Goal: Task Accomplishment & Management: Manage account settings

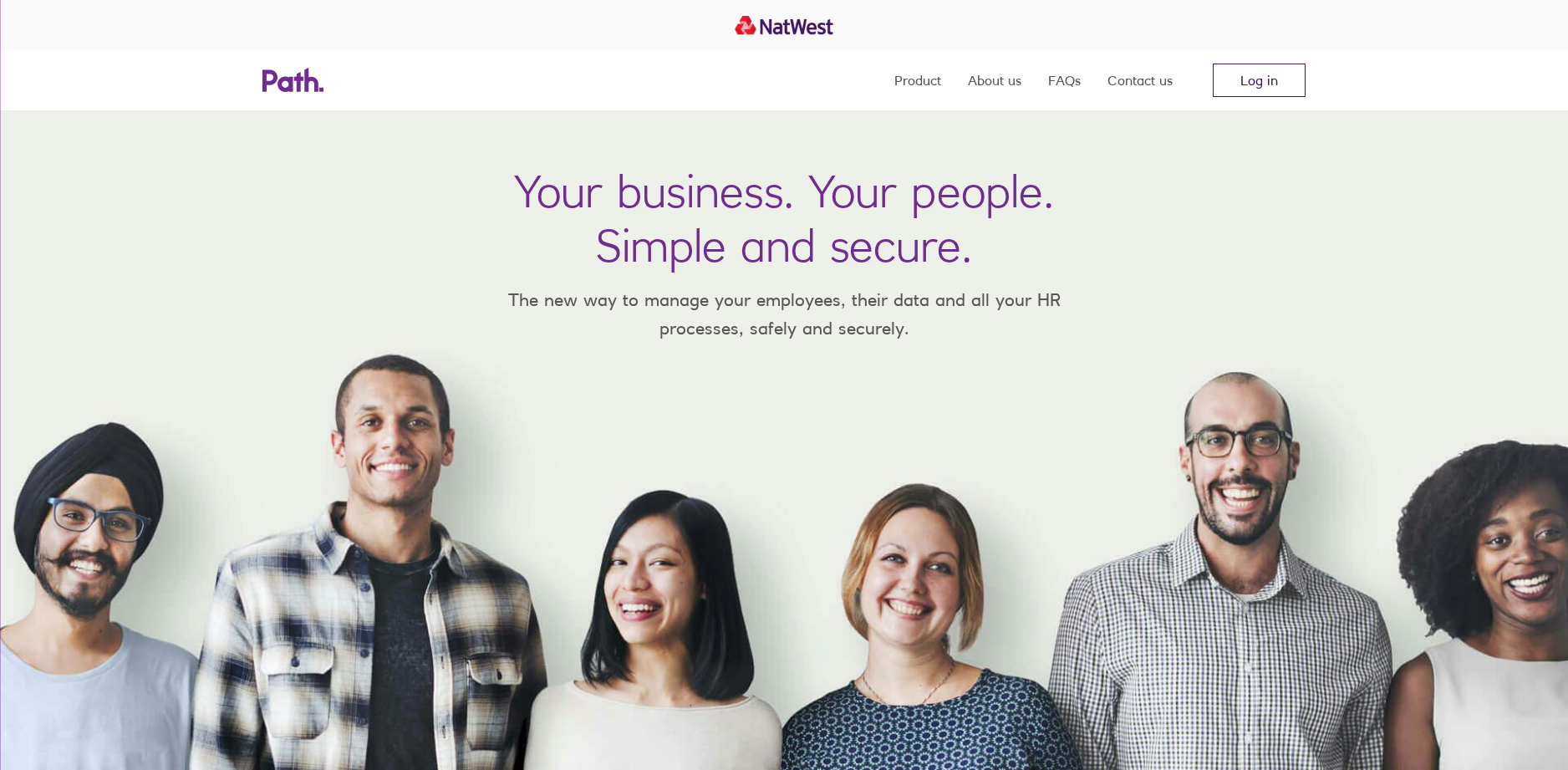
click at [1269, 82] on link "Log in" at bounding box center [1259, 80] width 93 height 33
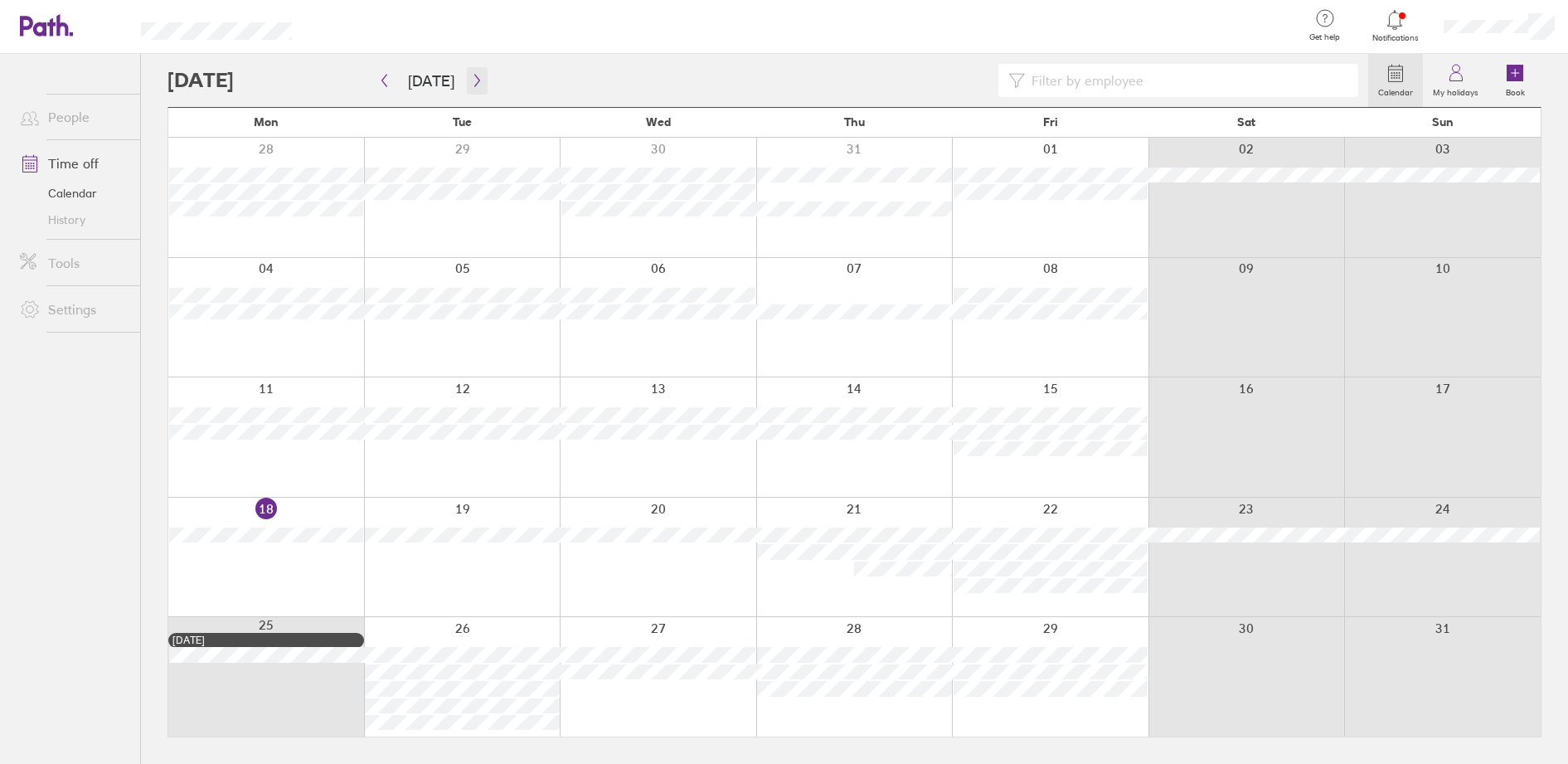
click at [474, 76] on icon "button" at bounding box center [477, 80] width 12 height 13
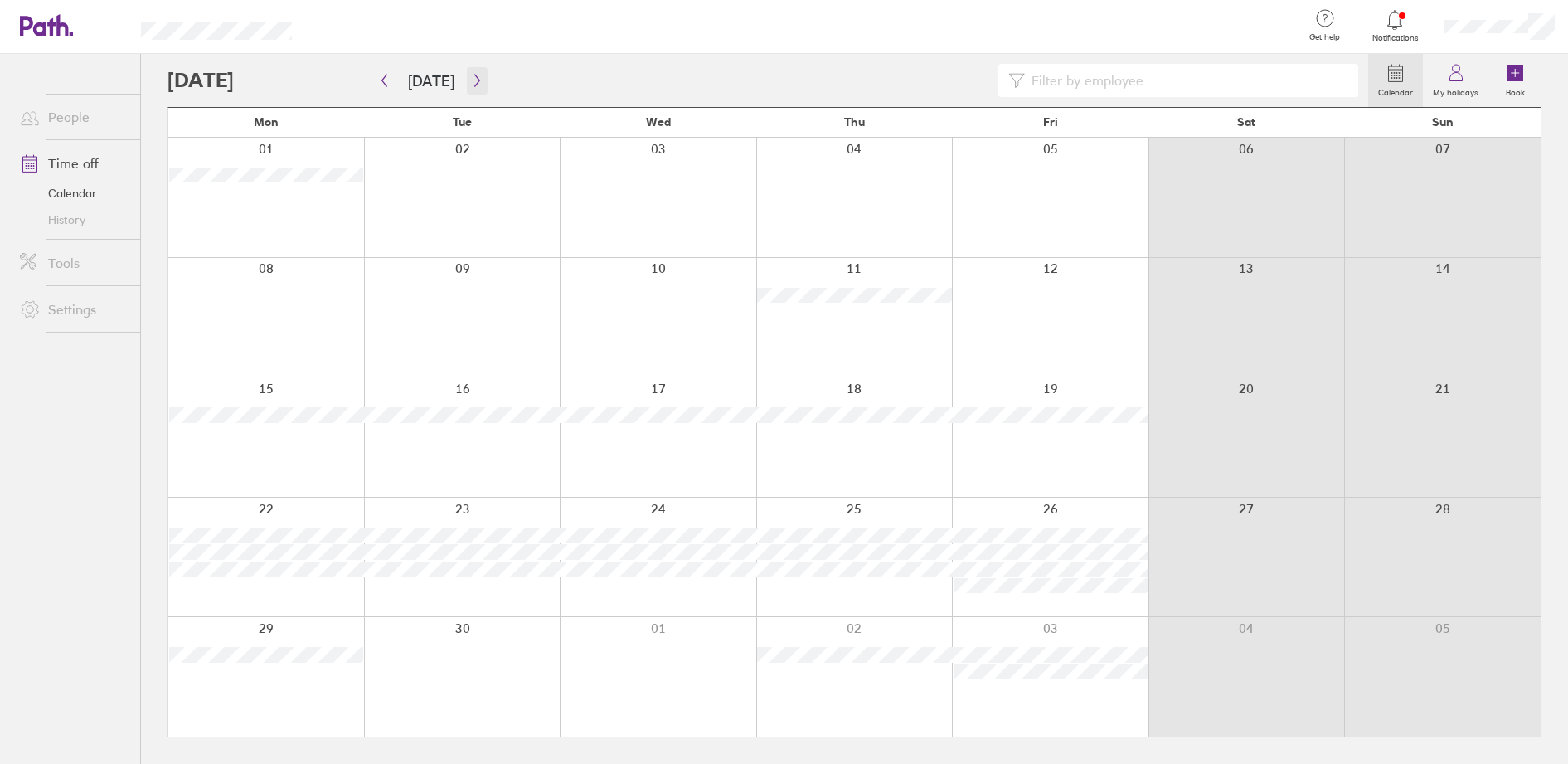
click at [471, 74] on icon "button" at bounding box center [477, 80] width 12 height 13
click at [471, 76] on icon "button" at bounding box center [477, 80] width 12 height 13
click at [471, 78] on icon "button" at bounding box center [477, 80] width 12 height 13
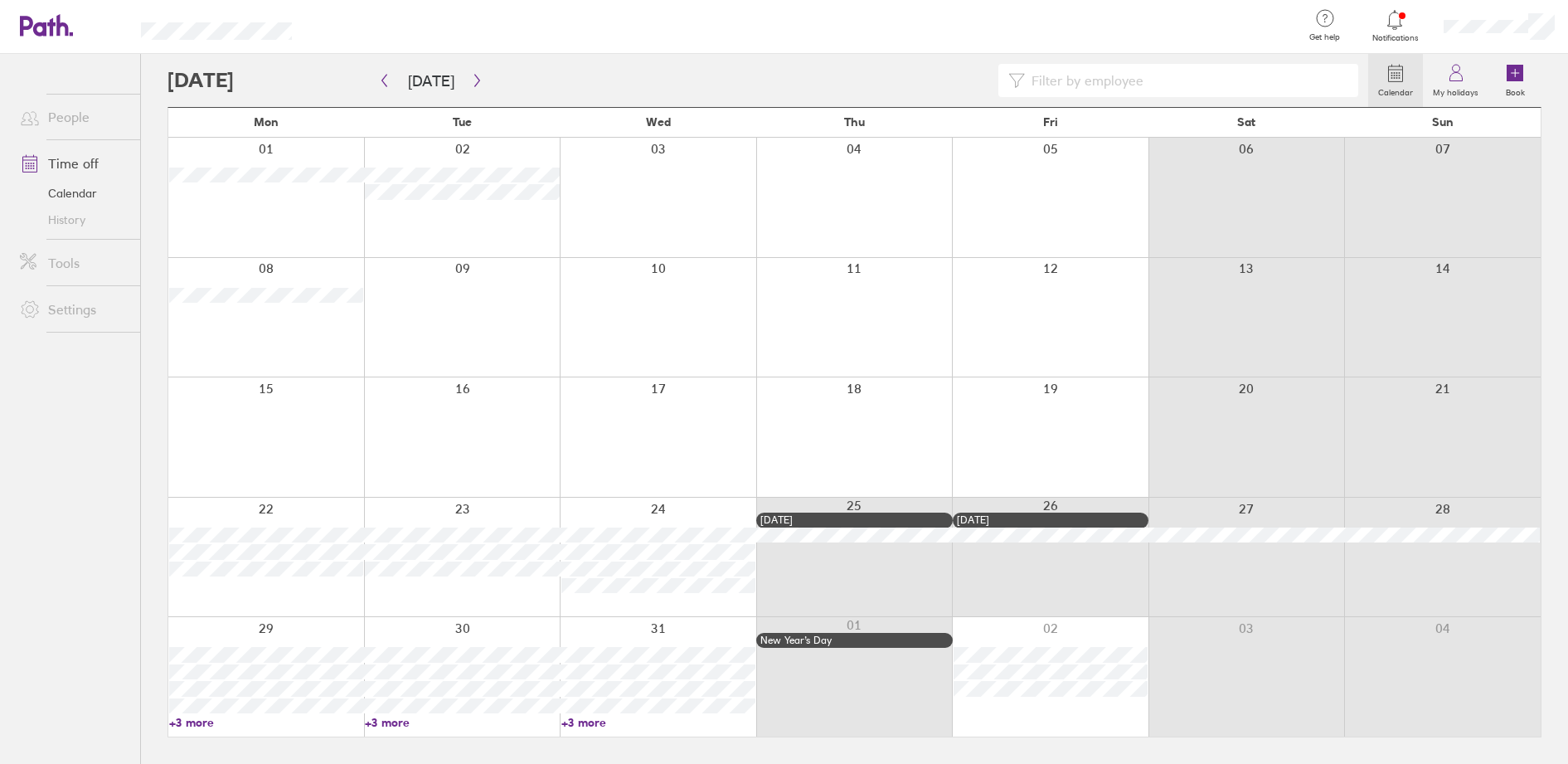
click at [1476, 15] on div at bounding box center [1498, 27] width 137 height 54
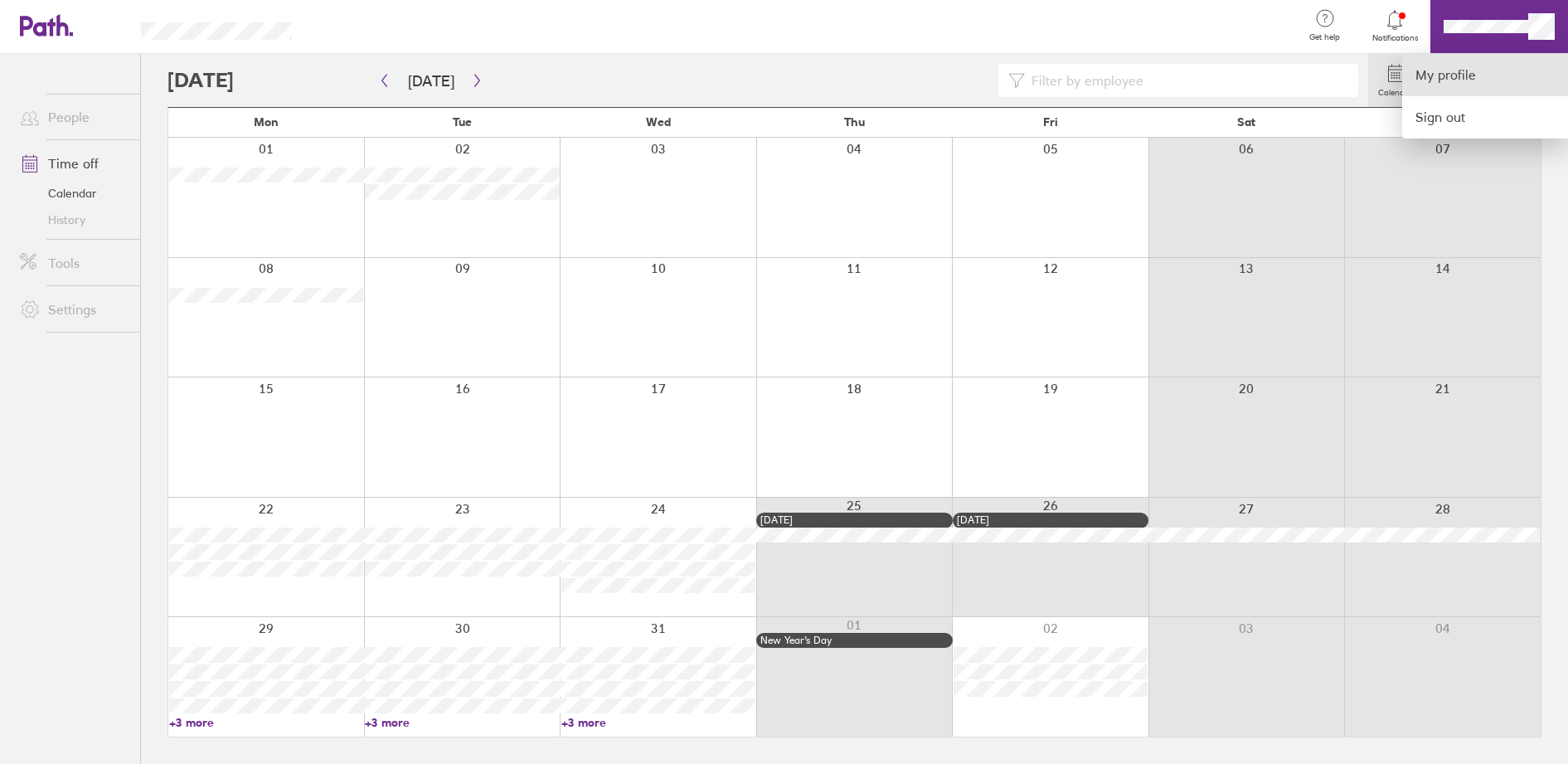
click at [1445, 76] on link "My profile" at bounding box center [1485, 75] width 166 height 42
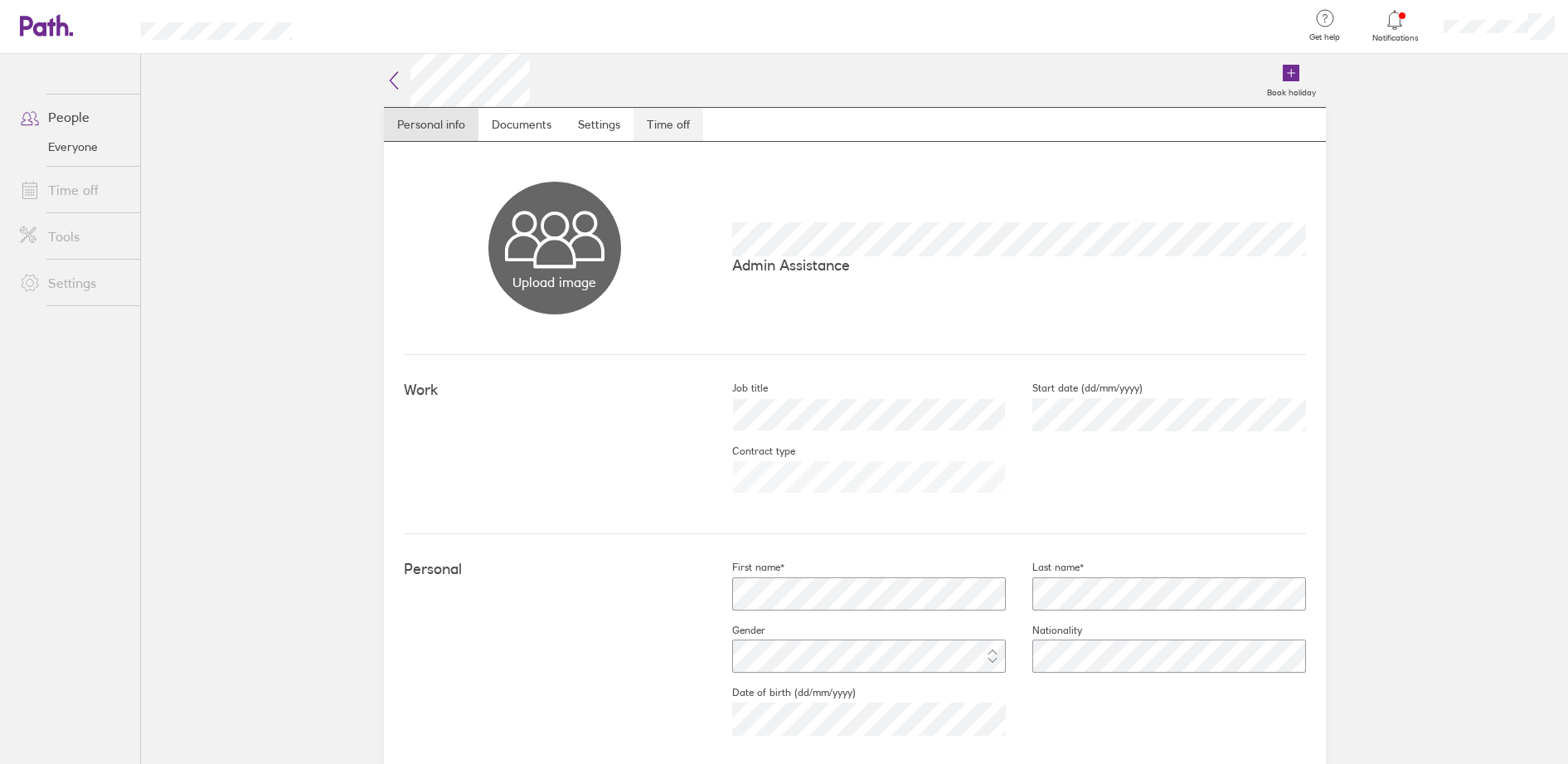
click at [658, 113] on link "Time off" at bounding box center [668, 125] width 69 height 33
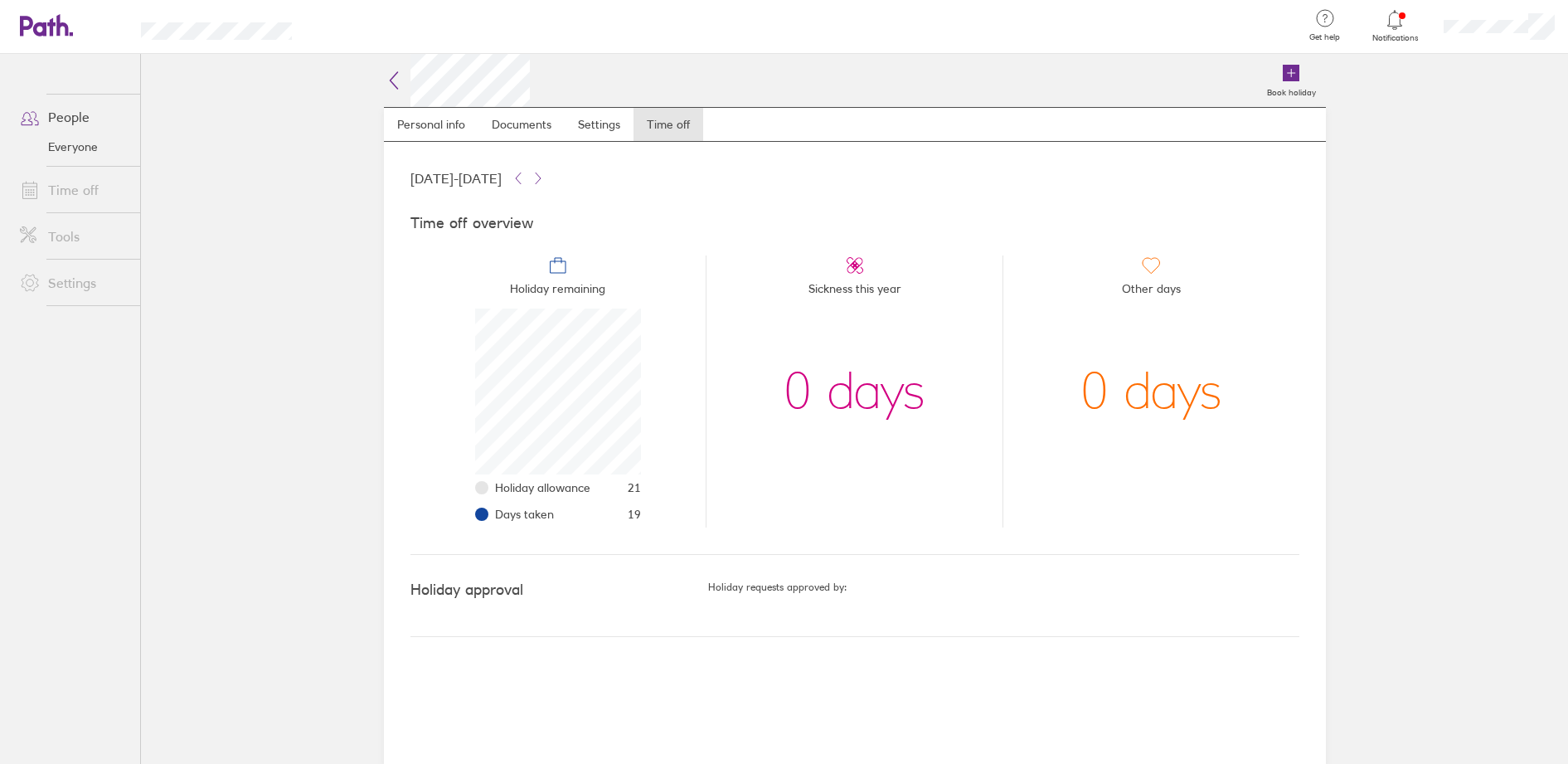
scroll to position [166, 166]
click at [389, 75] on icon at bounding box center [394, 80] width 20 height 20
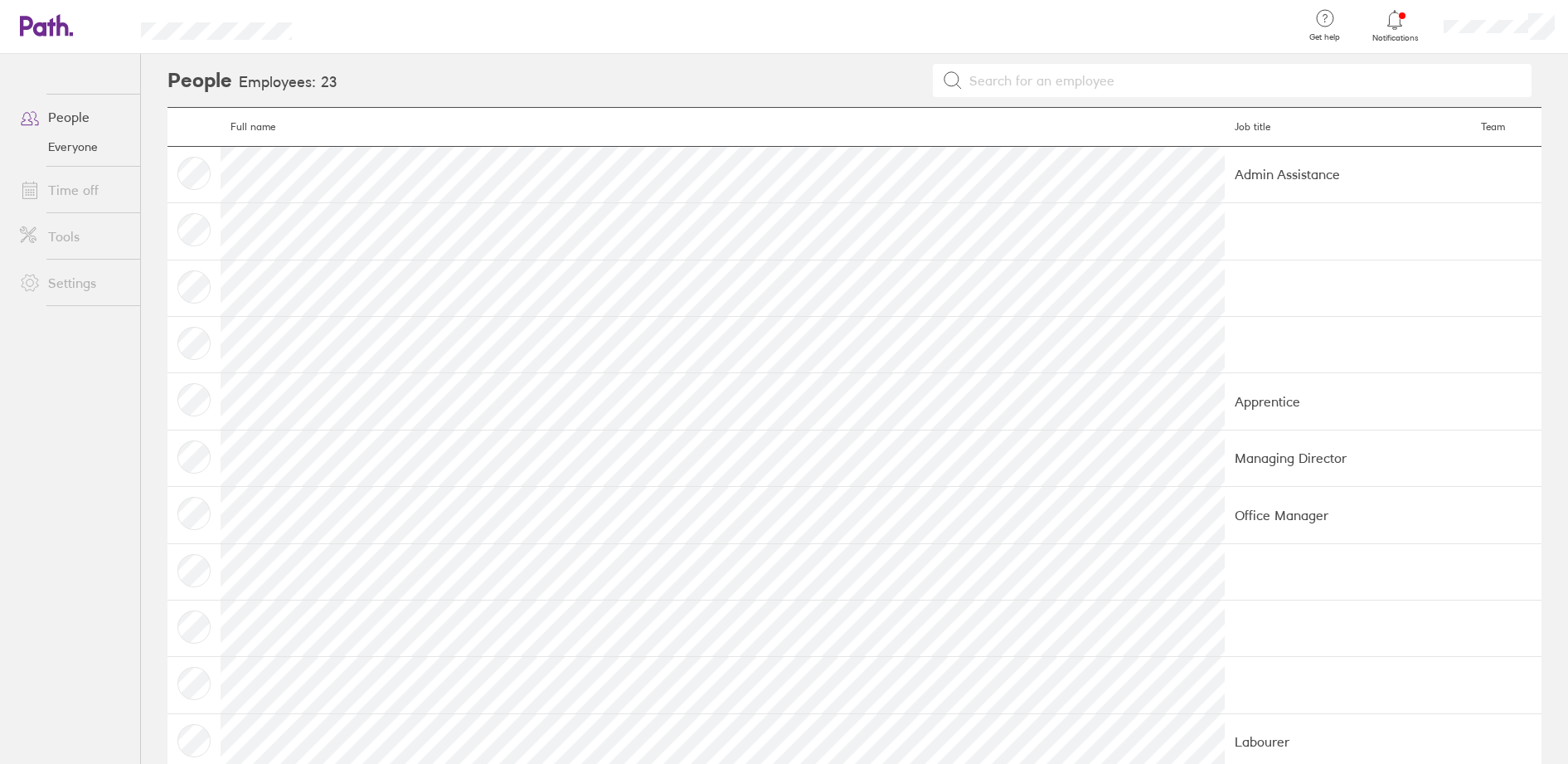
click at [61, 113] on link "People" at bounding box center [73, 117] width 134 height 33
click at [65, 186] on link "Time off" at bounding box center [73, 190] width 134 height 33
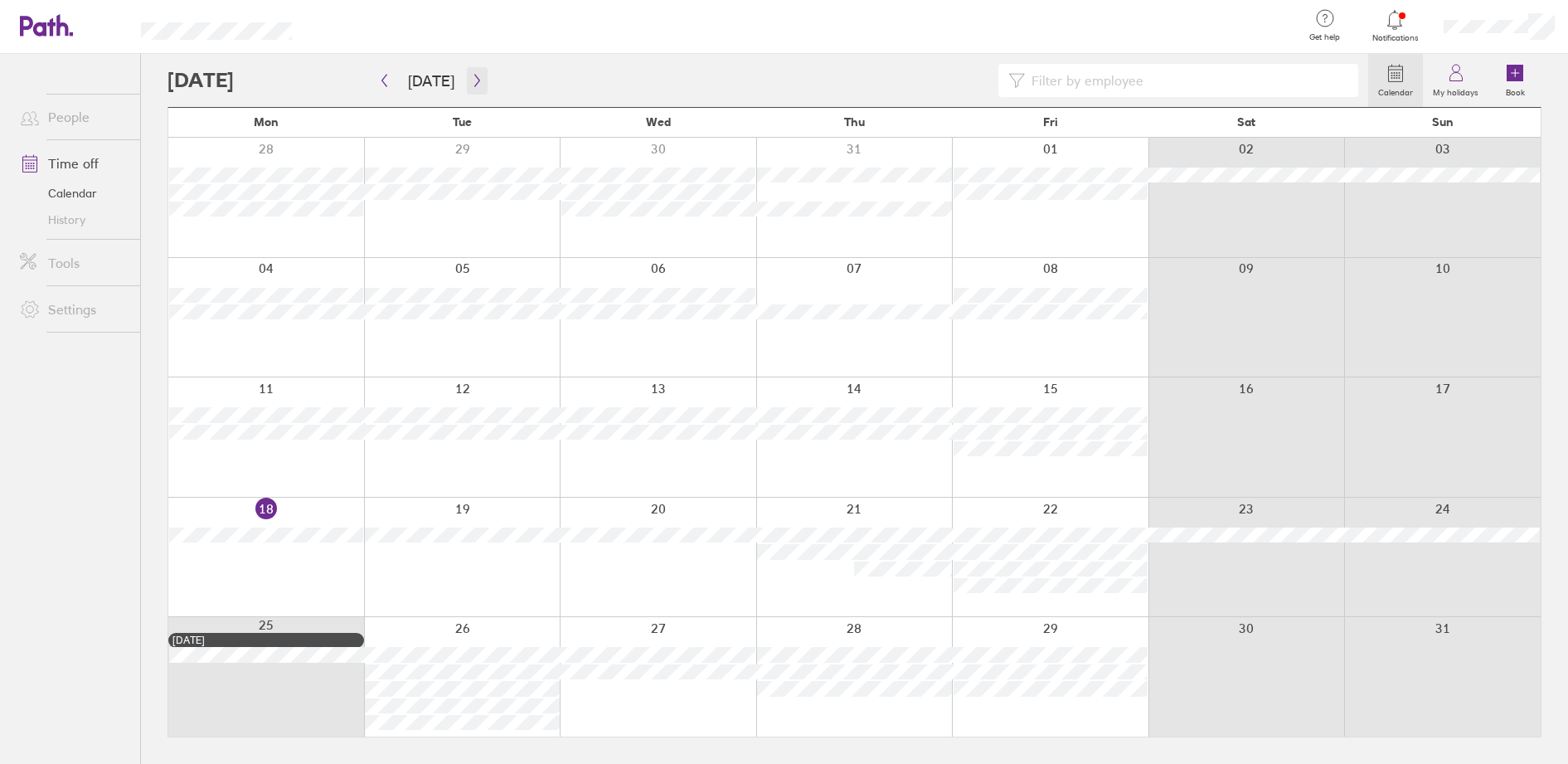
click at [471, 79] on icon "button" at bounding box center [477, 80] width 12 height 13
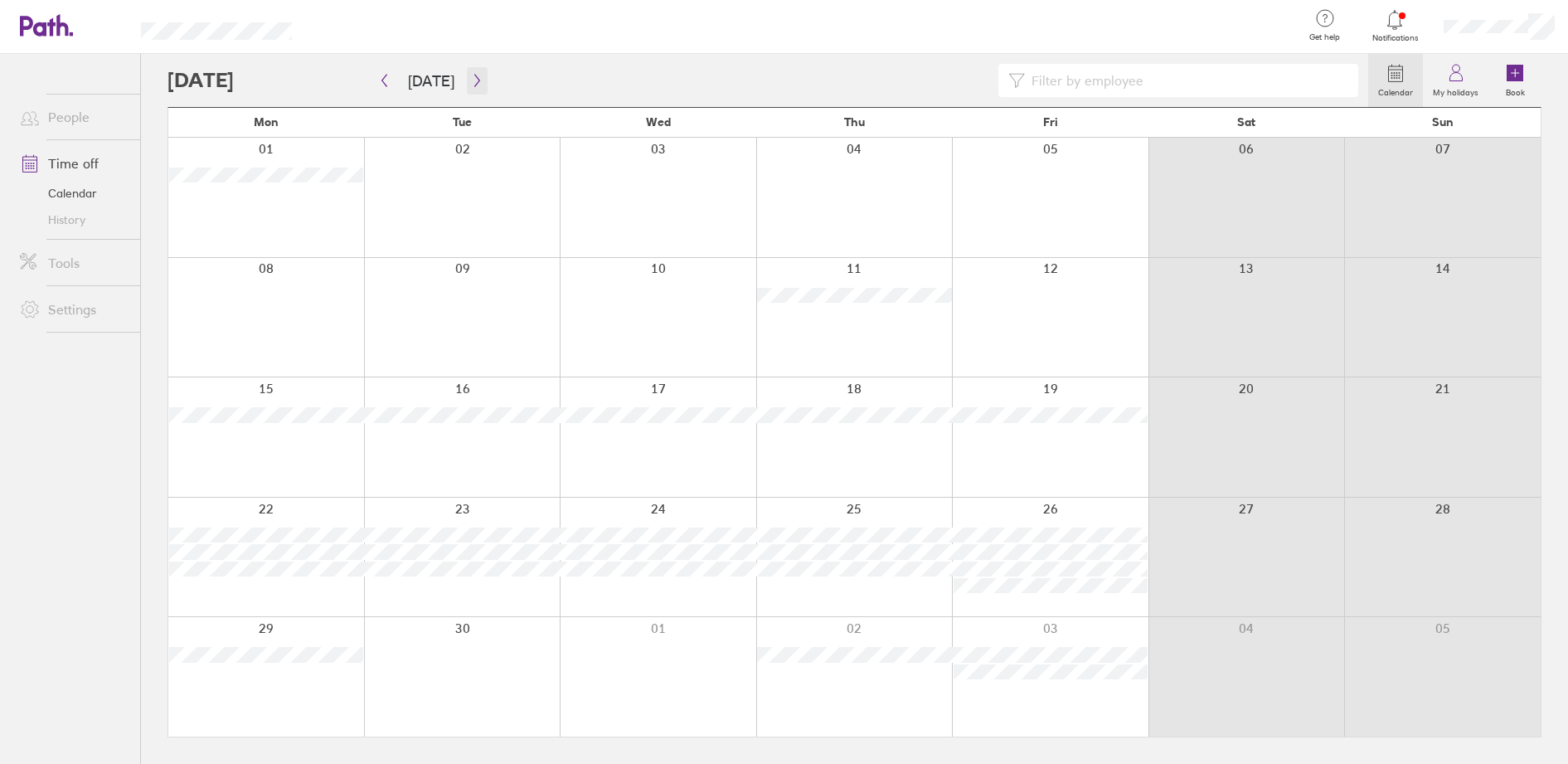
click at [471, 81] on icon "button" at bounding box center [477, 80] width 12 height 13
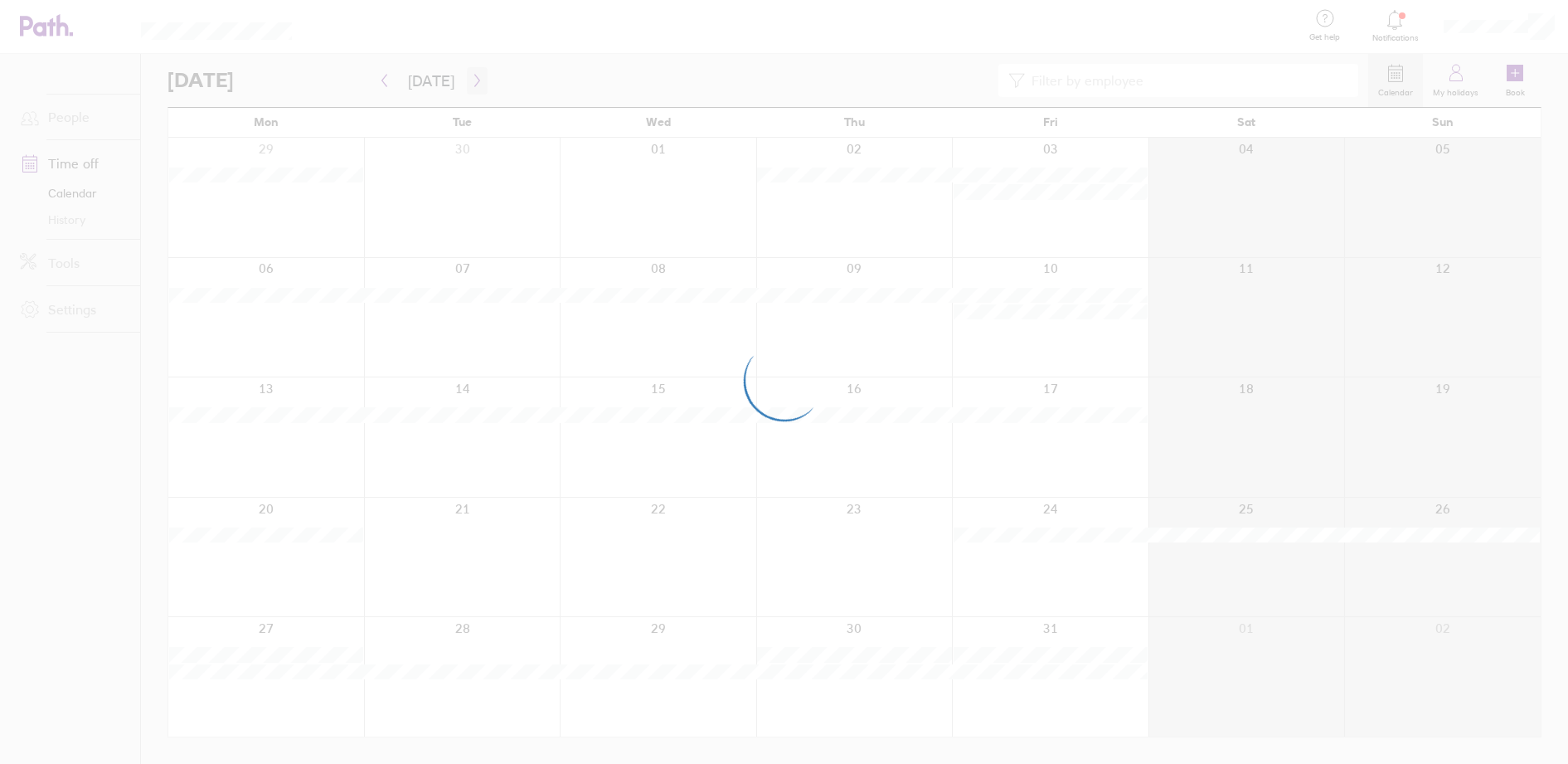
click at [469, 81] on div at bounding box center [784, 382] width 1568 height 764
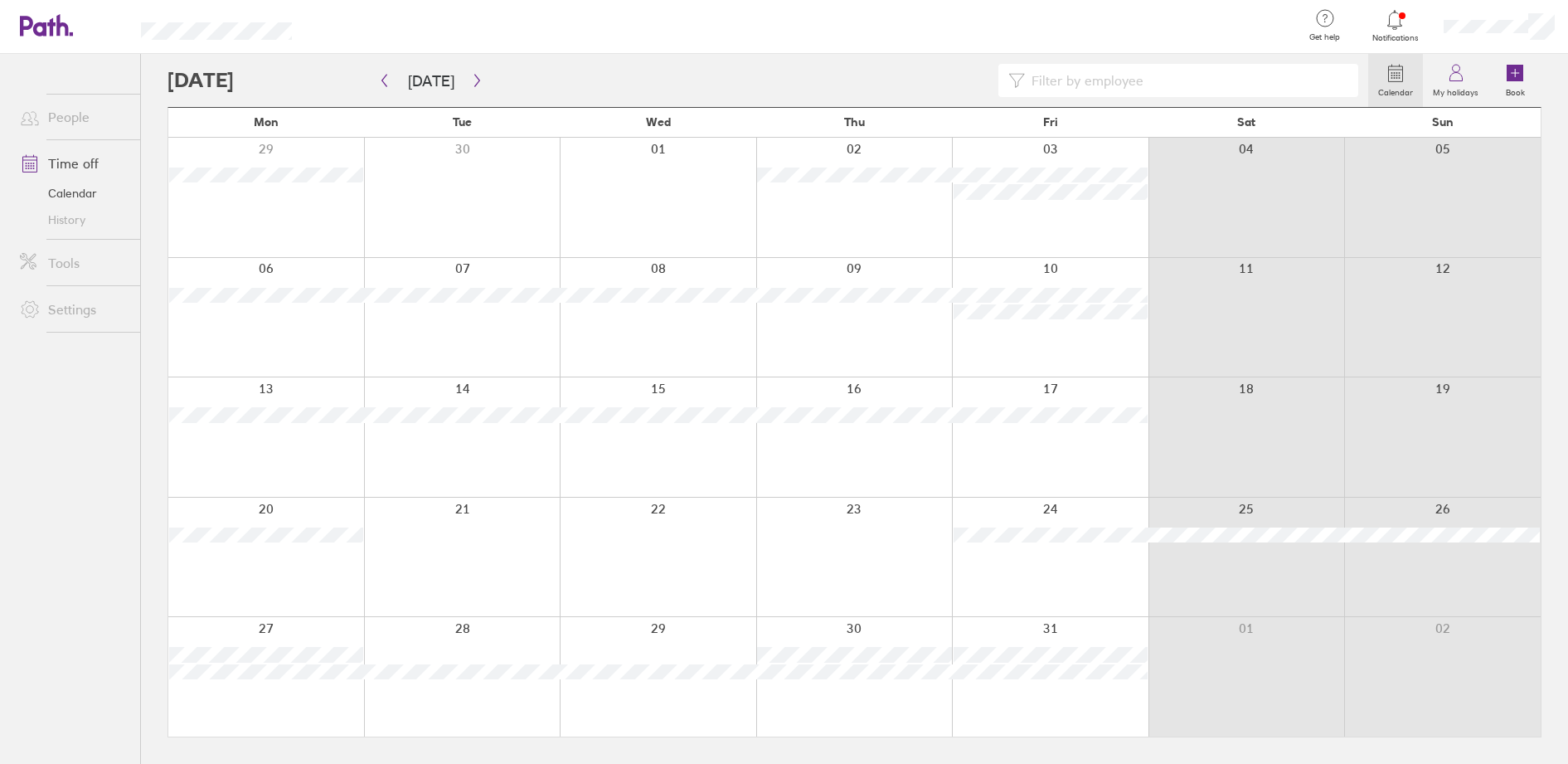
click at [1397, 67] on icon at bounding box center [1396, 73] width 20 height 20
click at [1393, 69] on icon at bounding box center [1396, 73] width 20 height 20
click at [472, 77] on icon "button" at bounding box center [477, 80] width 12 height 13
